Goal: Use online tool/utility: Use online tool/utility

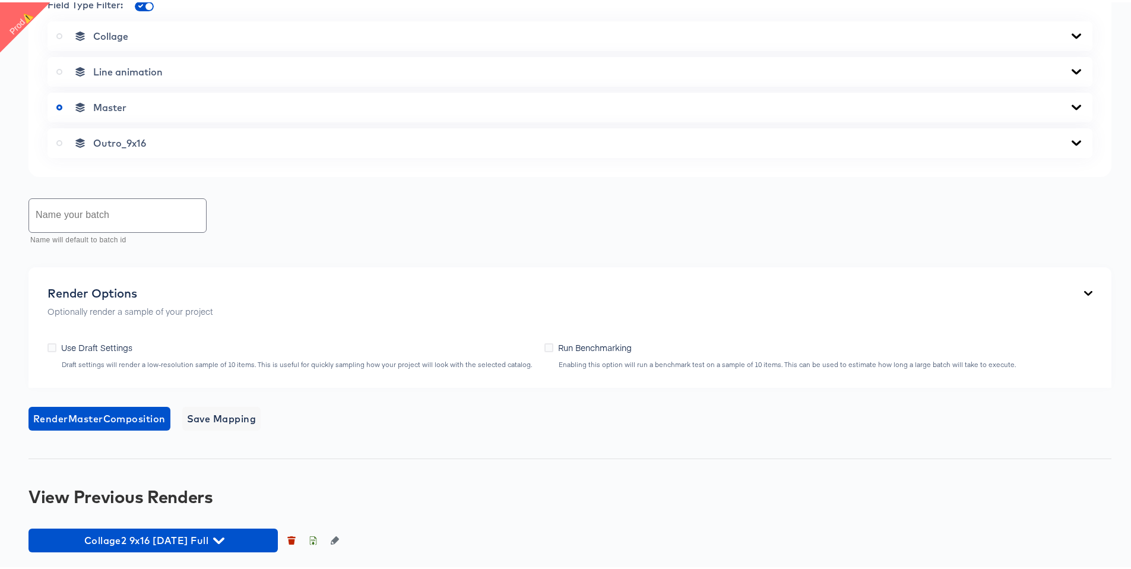
scroll to position [766, 0]
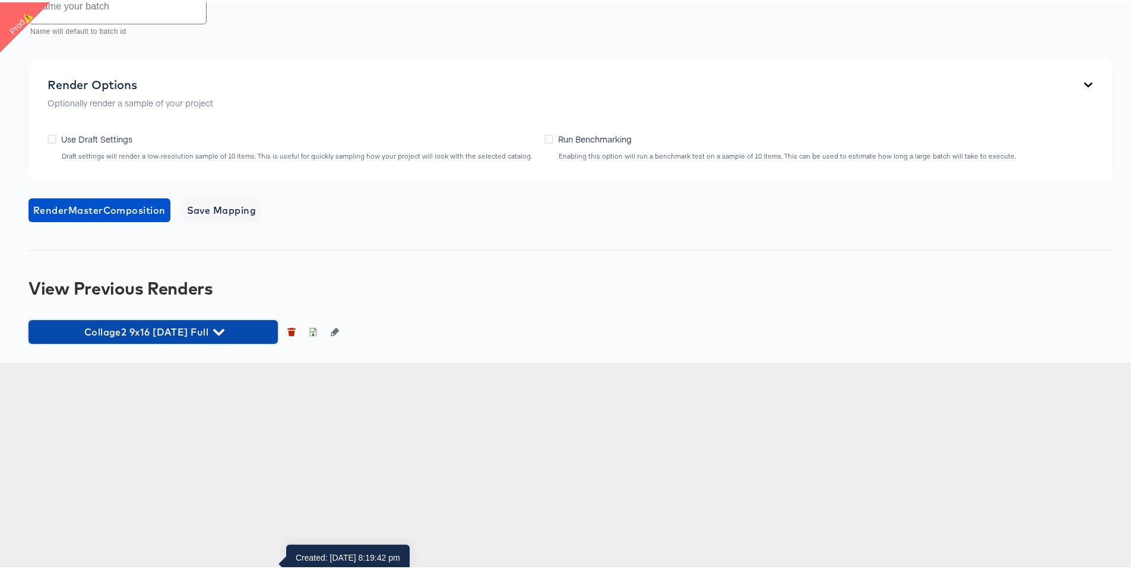
click at [205, 338] on span "Collage2 9x16 [DATE] Full" at bounding box center [152, 329] width 237 height 17
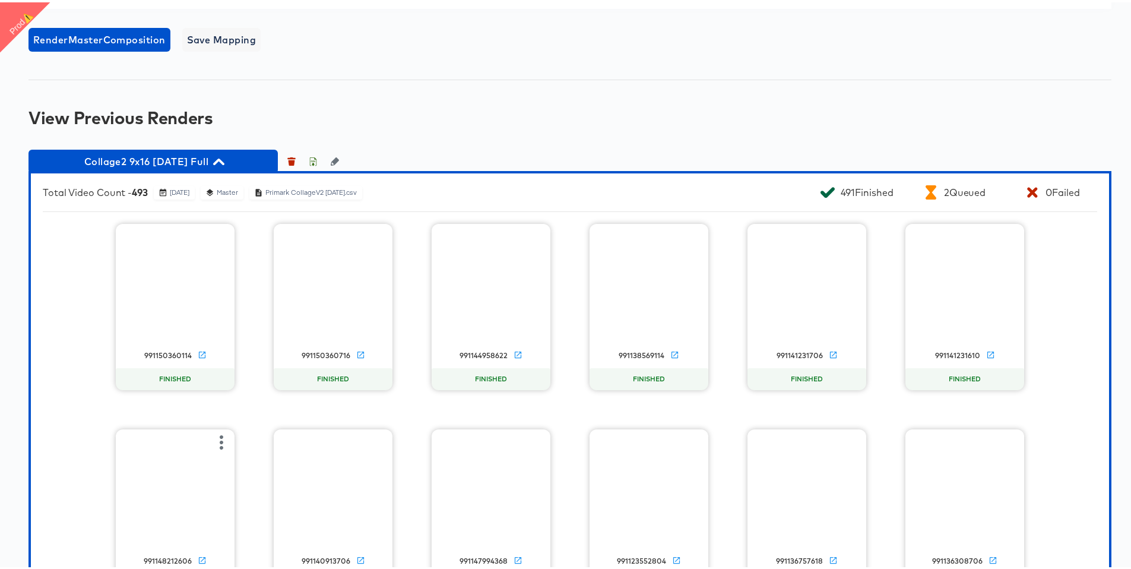
scroll to position [814, 0]
